Goal: Information Seeking & Learning: Learn about a topic

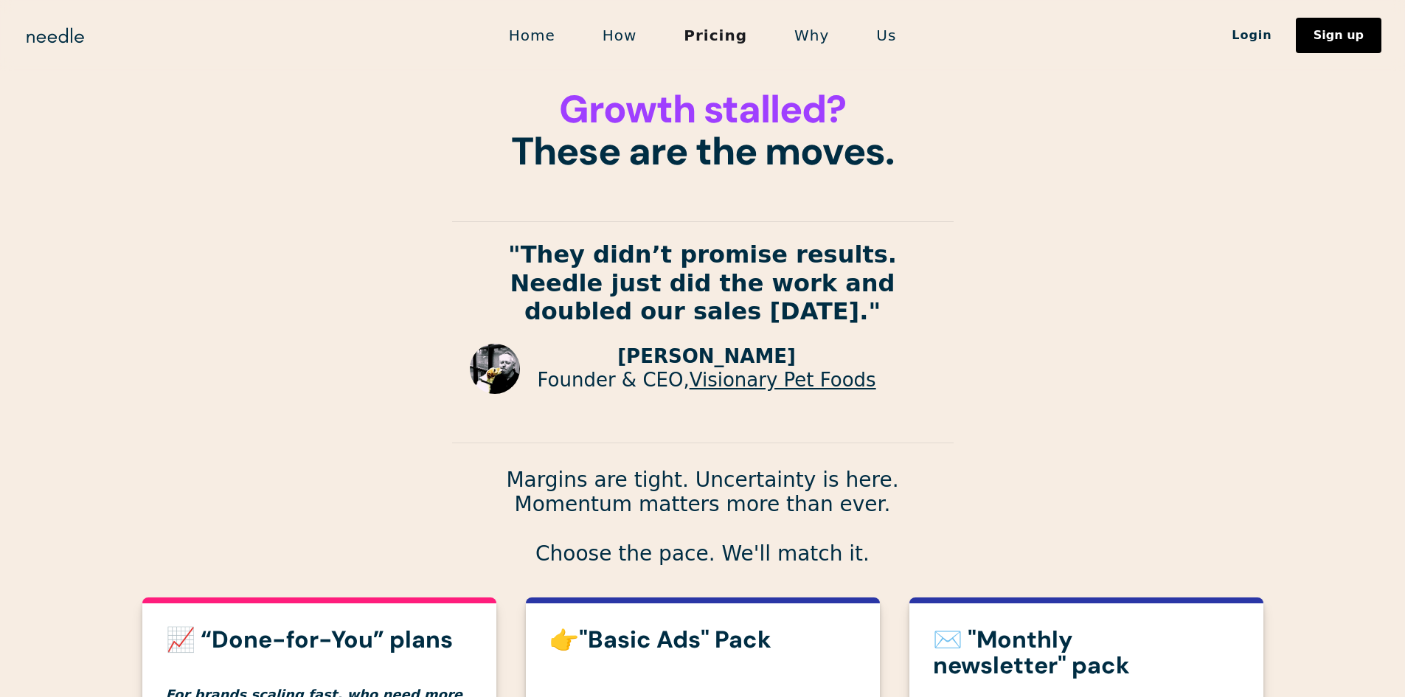
click at [888, 41] on link "Us" at bounding box center [886, 35] width 67 height 31
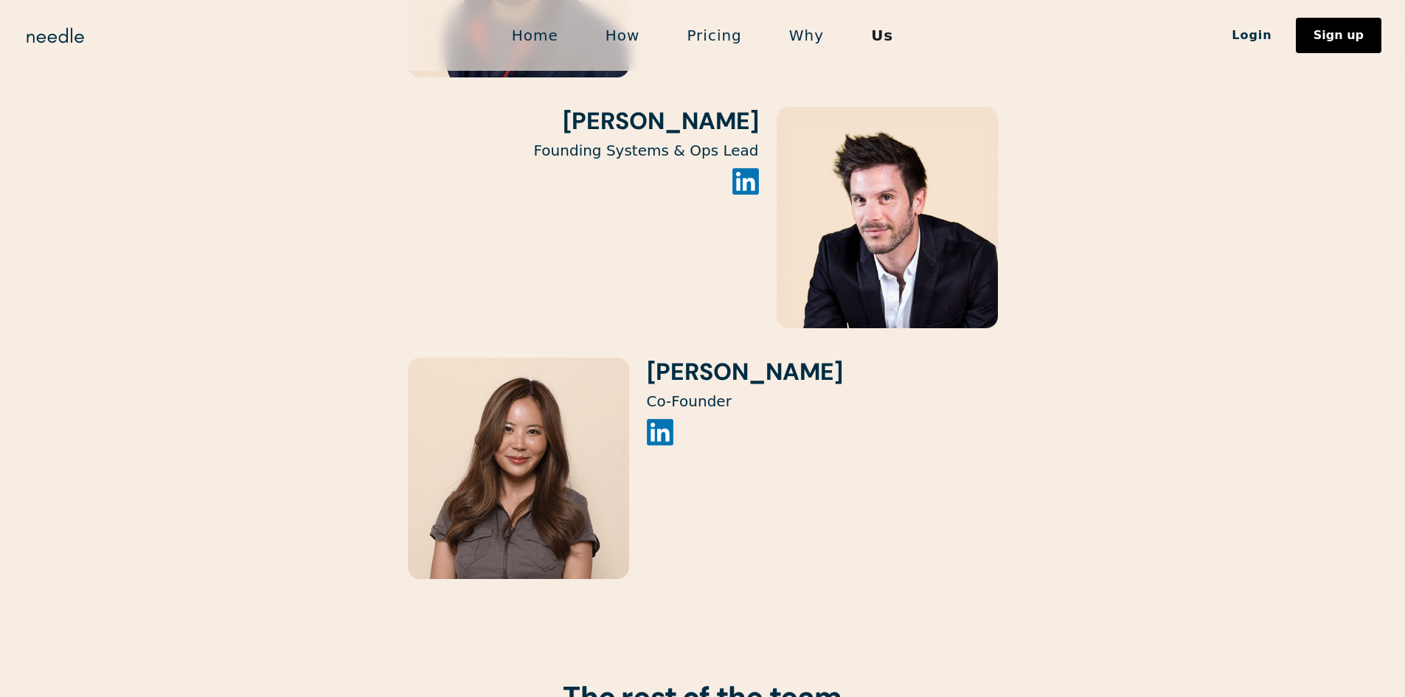
scroll to position [3172, 0]
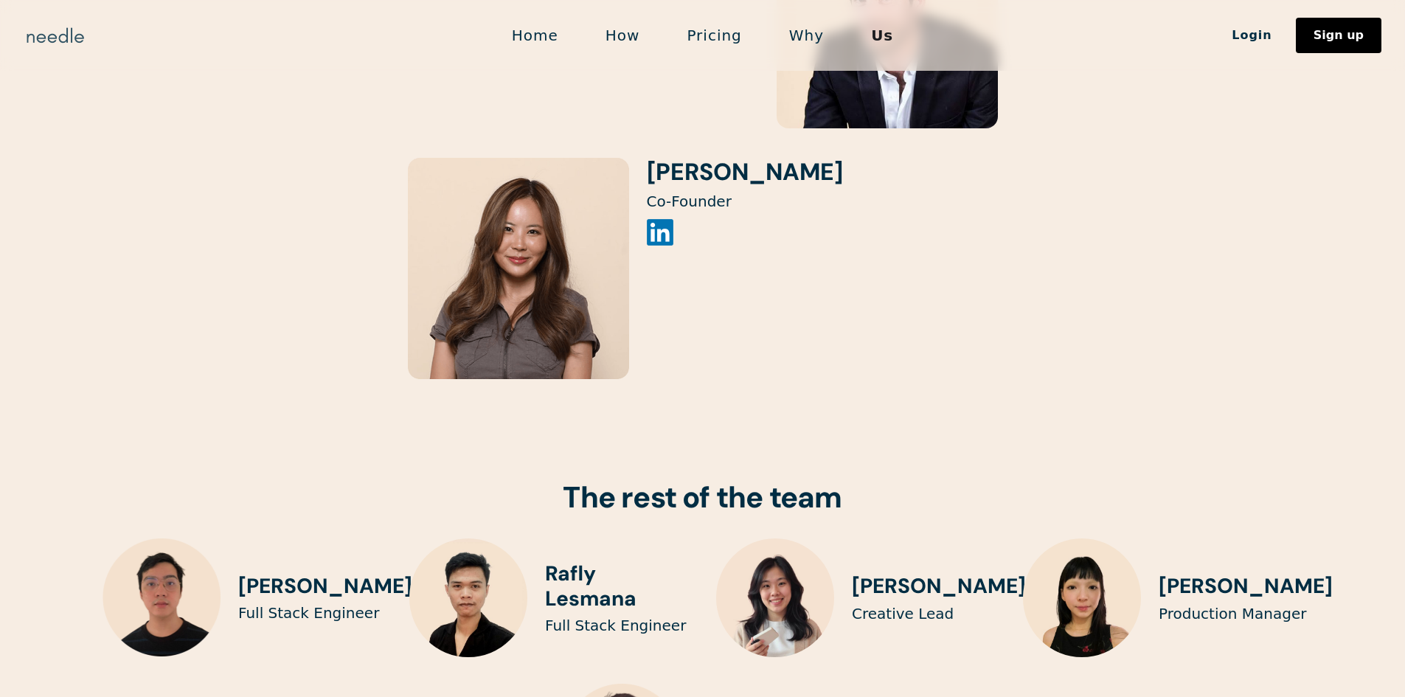
click at [48, 33] on img "home" at bounding box center [55, 36] width 63 height 24
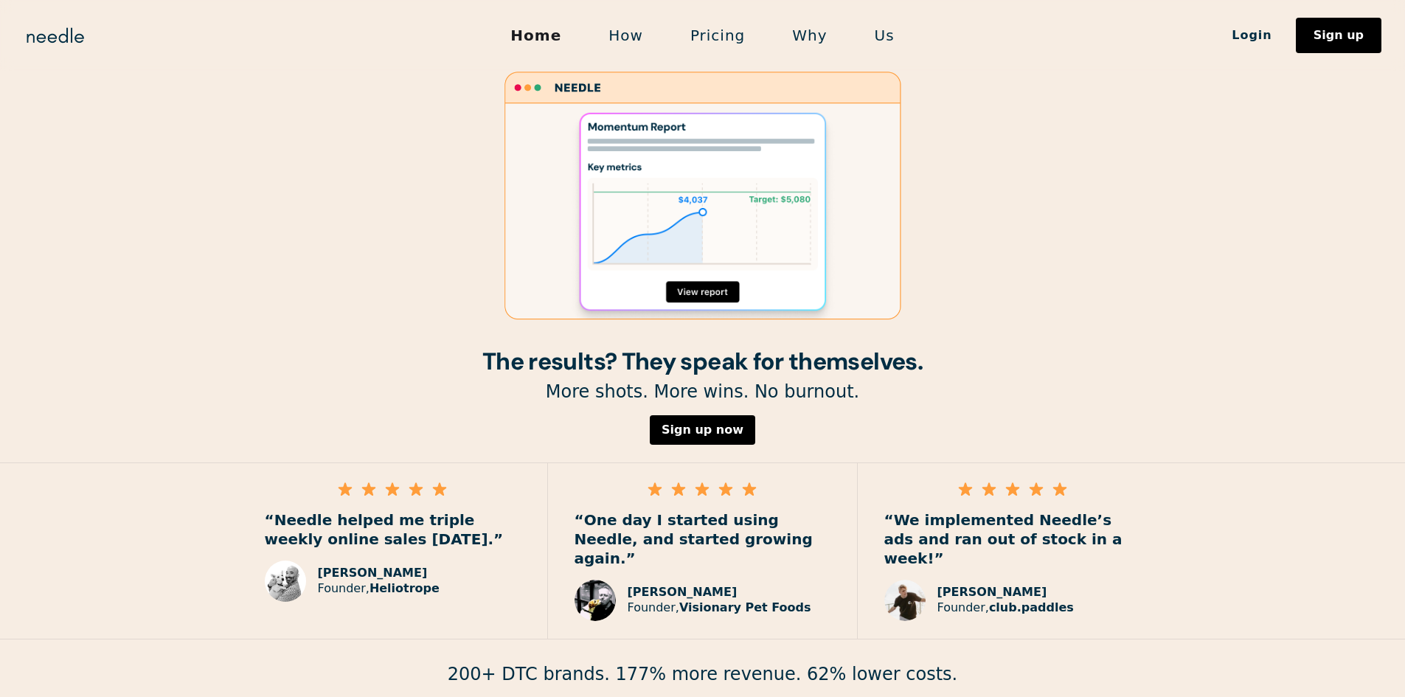
scroll to position [1716, 0]
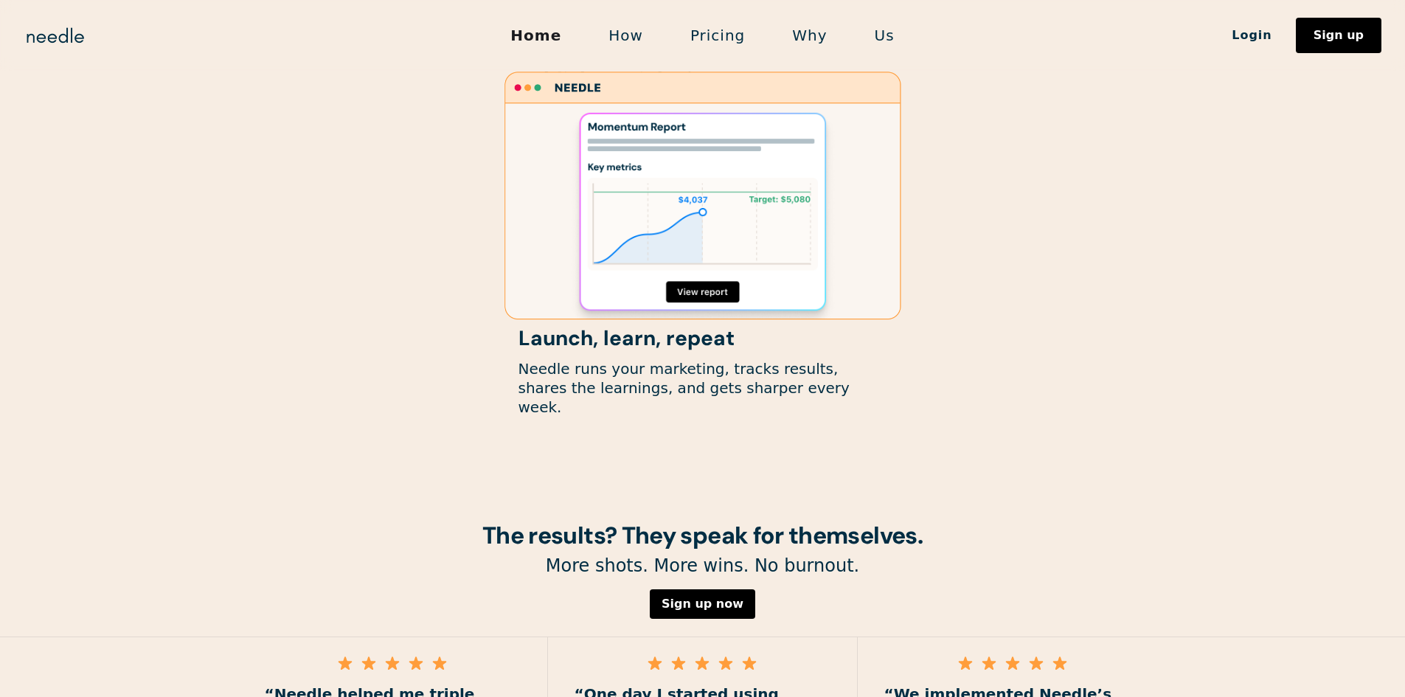
click at [631, 38] on link "How" at bounding box center [626, 35] width 82 height 31
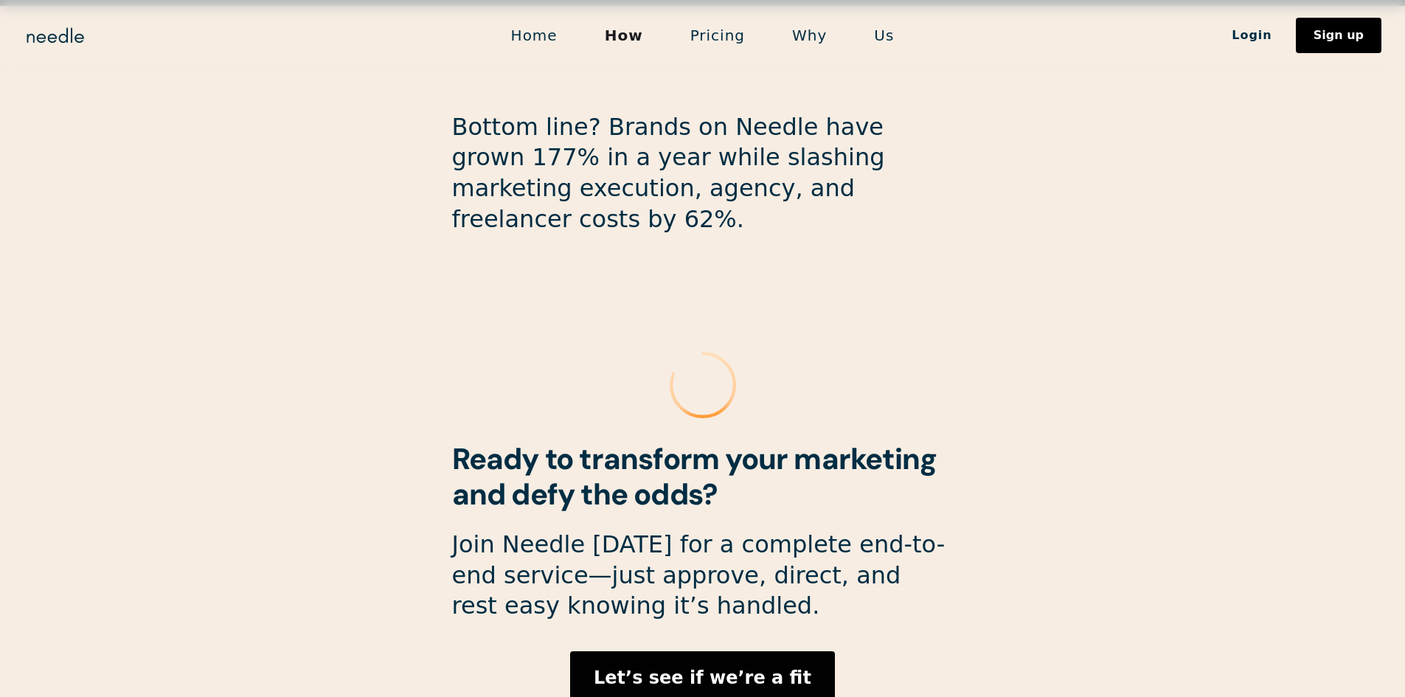
scroll to position [3875, 0]
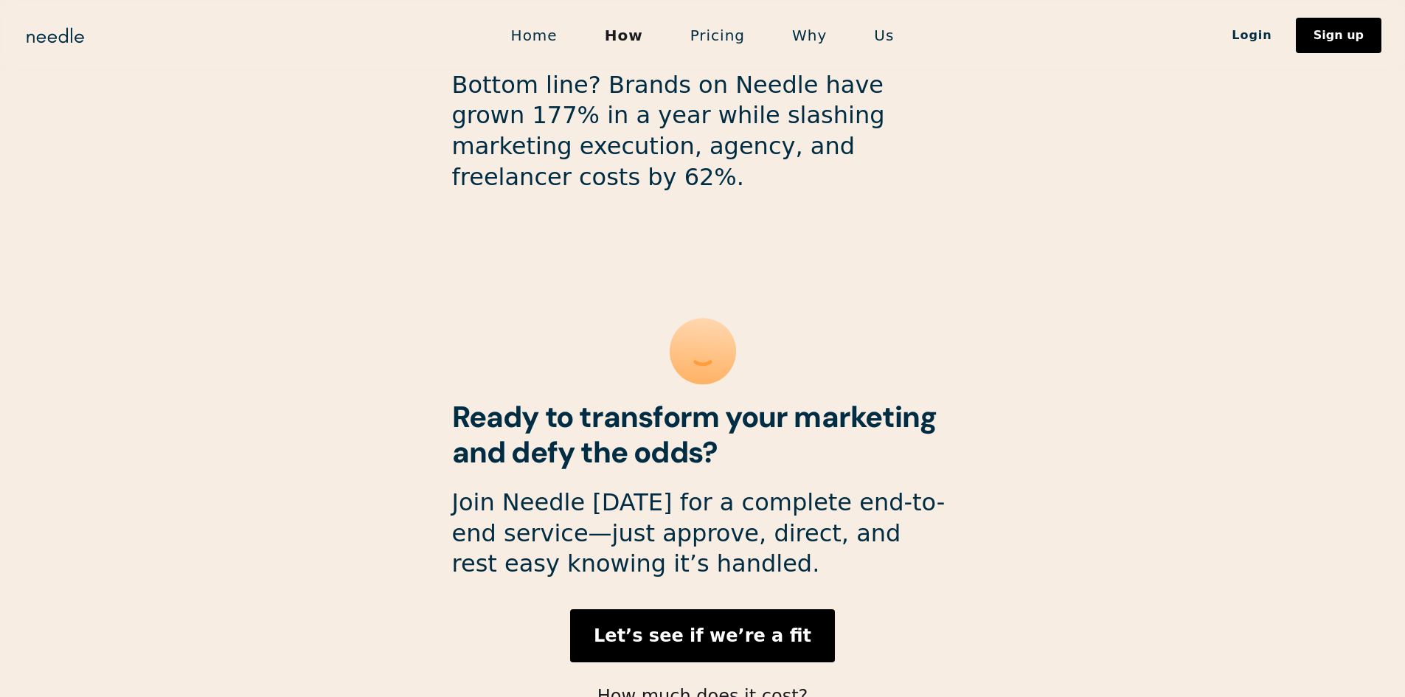
drag, startPoint x: 719, startPoint y: 33, endPoint x: 704, endPoint y: 41, distance: 17.5
click at [719, 33] on link "Pricing" at bounding box center [718, 35] width 102 height 31
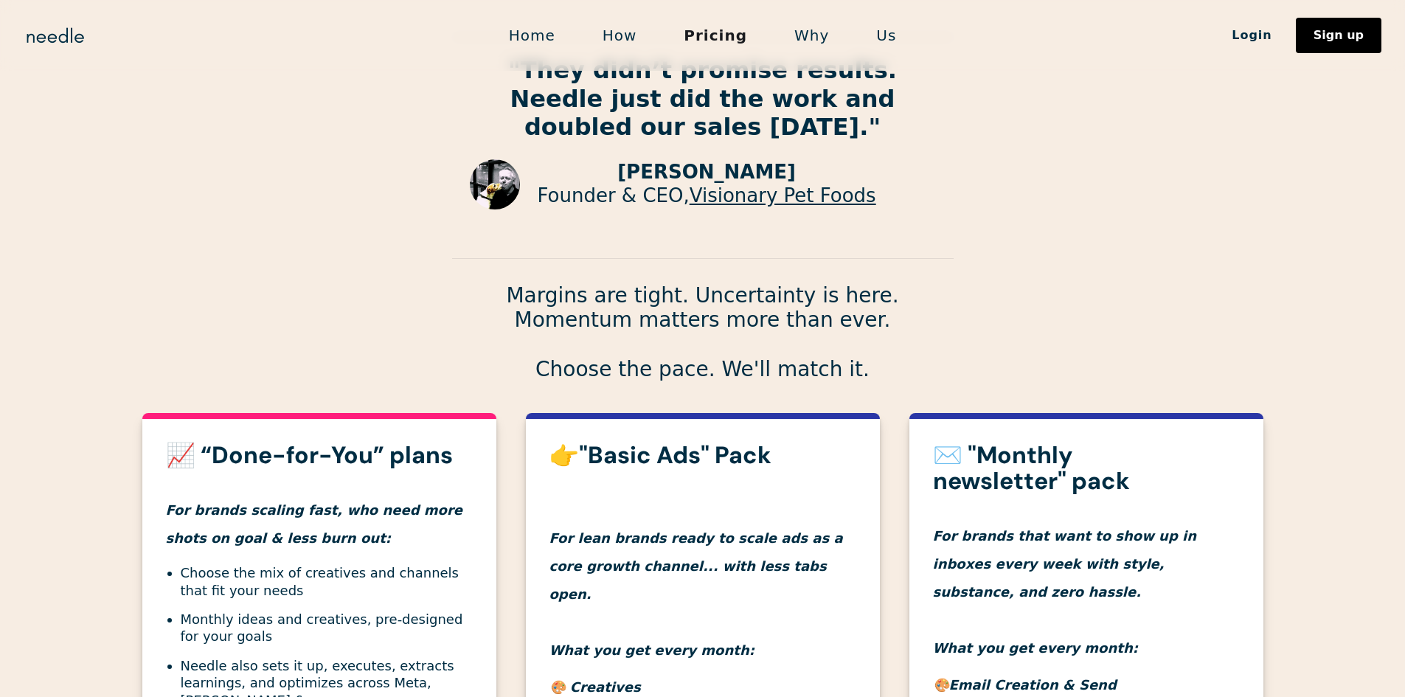
scroll to position [111, 0]
